Goal: Information Seeking & Learning: Find specific fact

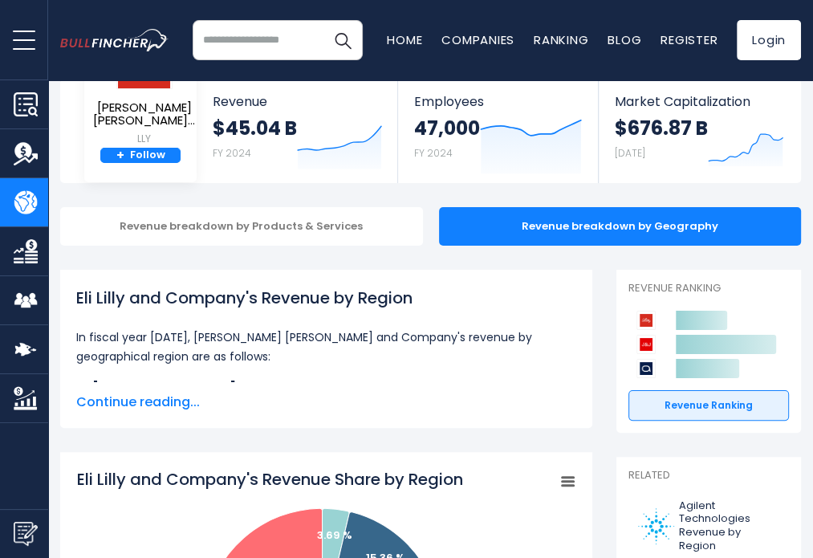
scroll to position [80, 0]
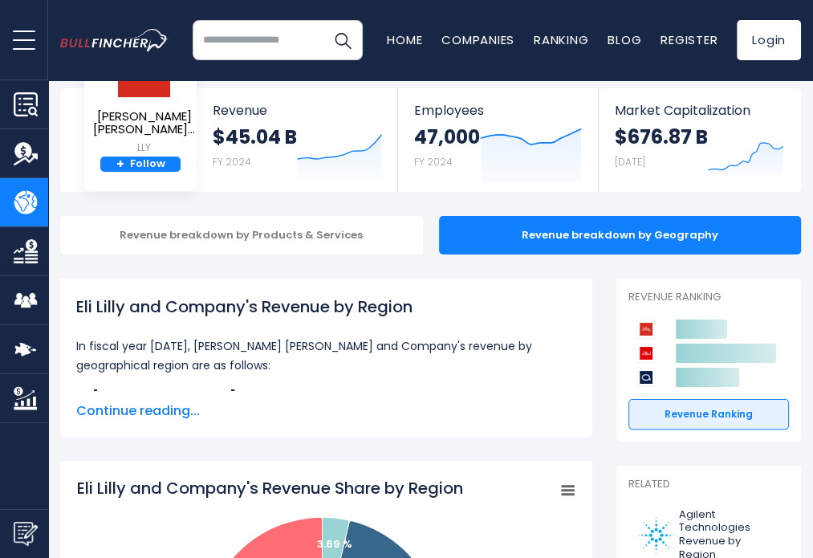
click at [170, 410] on span "Continue reading..." at bounding box center [326, 410] width 500 height 19
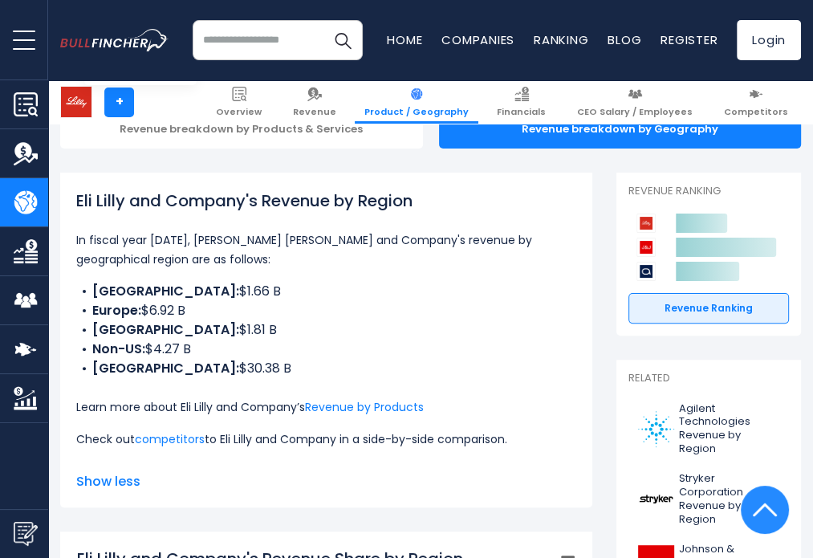
scroll to position [161, 0]
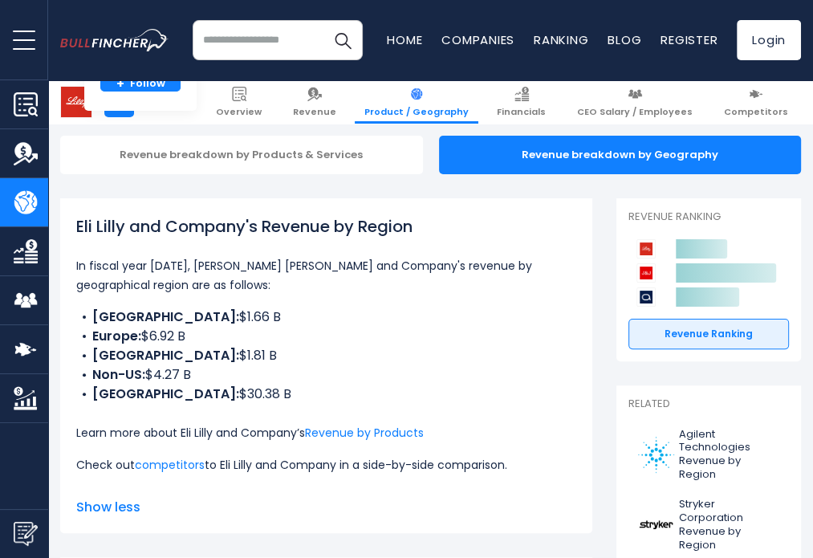
drag, startPoint x: 96, startPoint y: 298, endPoint x: 264, endPoint y: 375, distance: 184.6
click at [264, 375] on ul "CHINA: $1.66 B Europe: $6.92 B JAPAN: $1.81 B Non-US: $4.27 B UNITED STATES: $3…" at bounding box center [326, 355] width 500 height 96
copy ul "CHINA: $1.66 B Europe: $6.92 B JAPAN: $1.81 B Non-US: $4.27 B UNITED STATES: $3…"
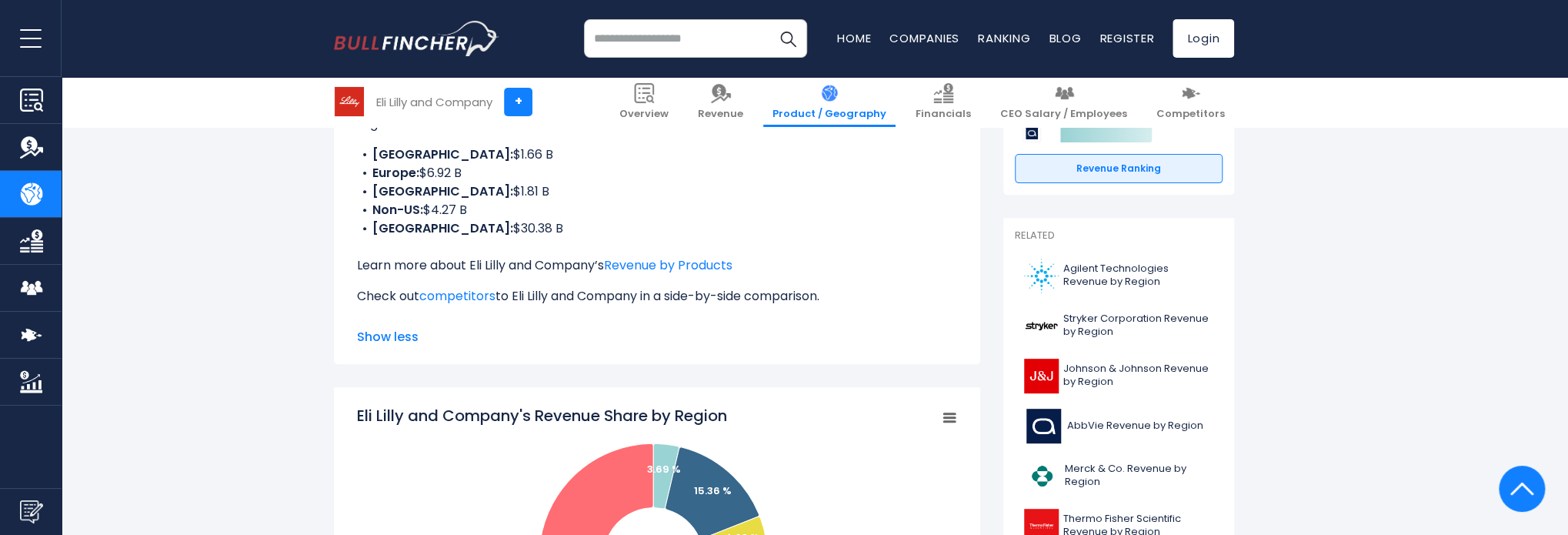
scroll to position [308, 0]
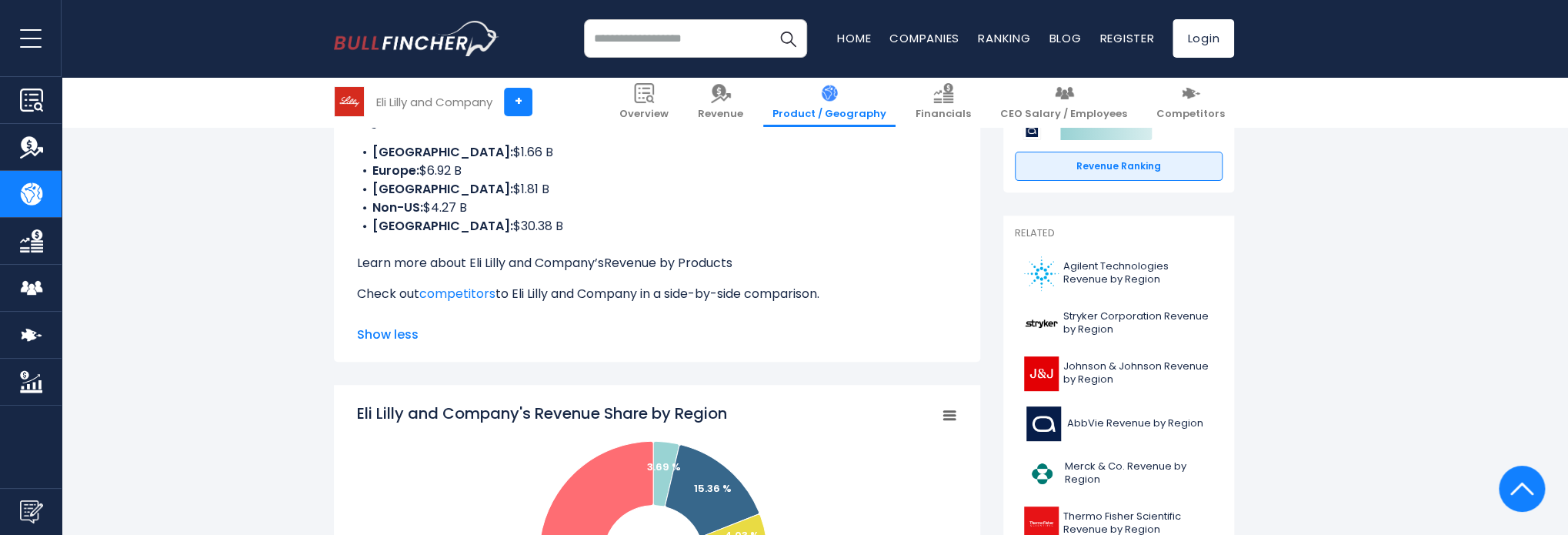
click at [683, 254] on link "Revenue by Products" at bounding box center [668, 263] width 128 height 17
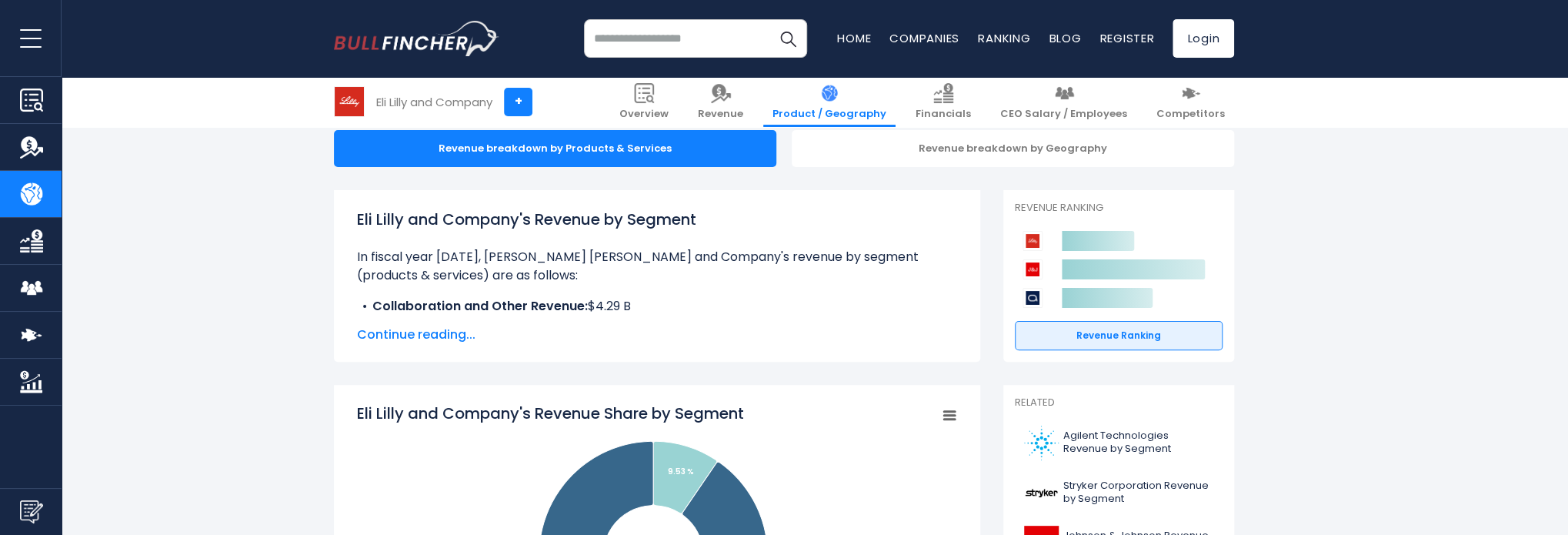
click at [415, 335] on span "Continue reading..." at bounding box center [657, 334] width 600 height 18
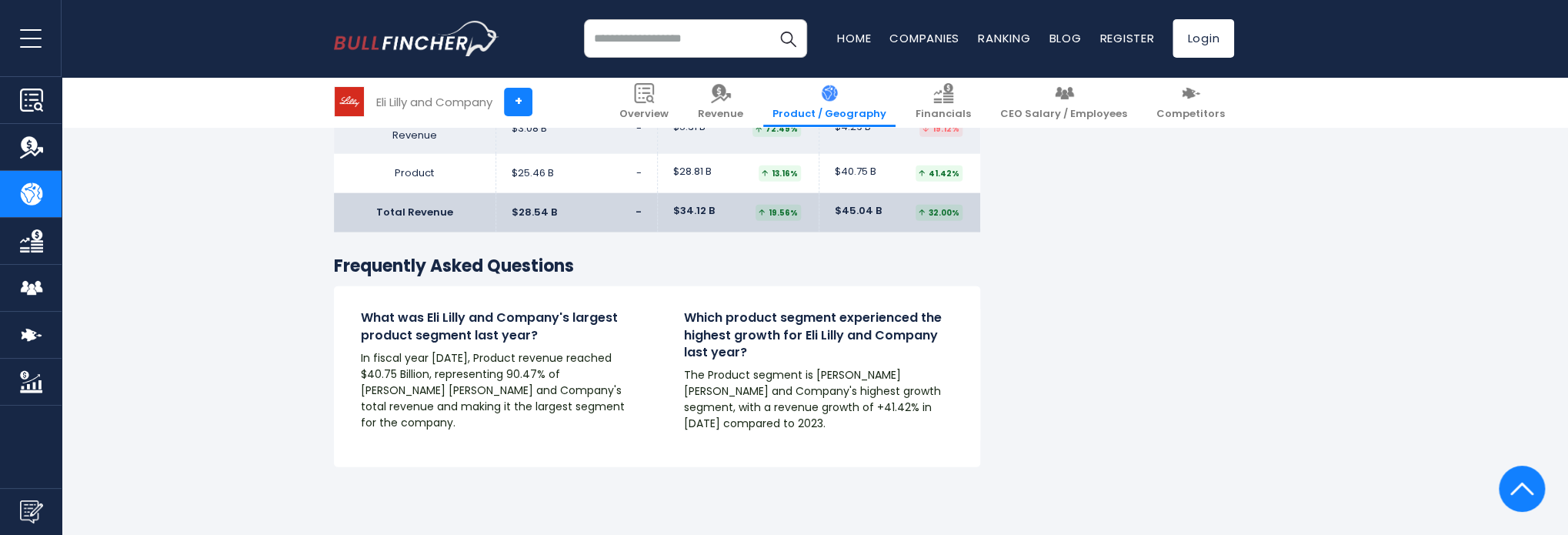
scroll to position [2617, 0]
